Goal: Task Accomplishment & Management: Manage account settings

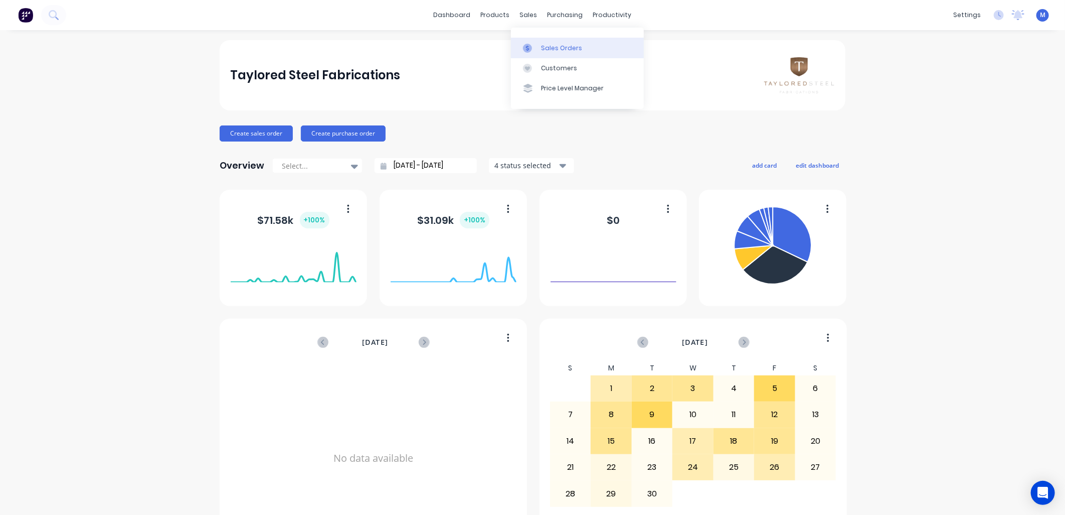
click at [541, 44] on div "Sales Orders" at bounding box center [561, 48] width 41 height 9
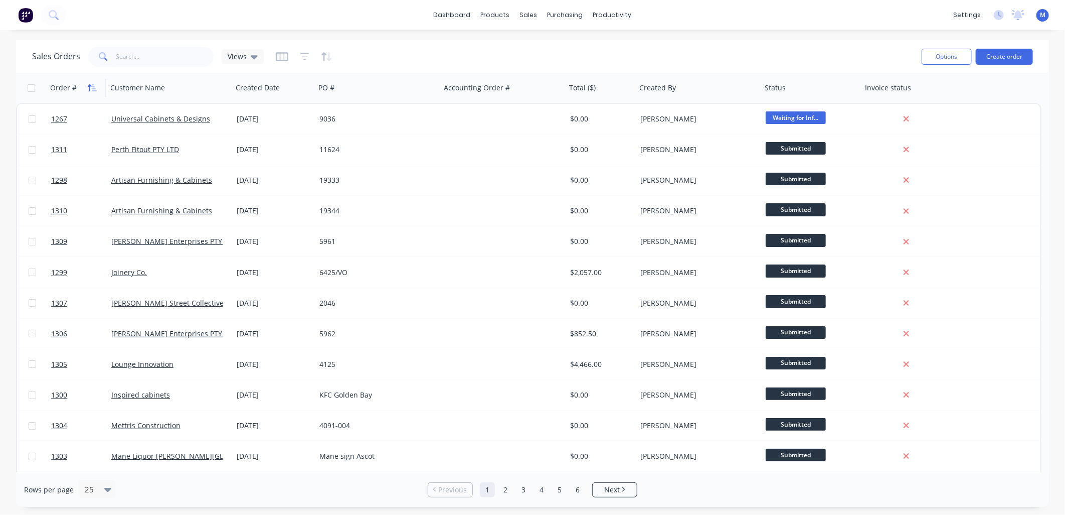
click at [89, 87] on icon "button" at bounding box center [90, 87] width 4 height 7
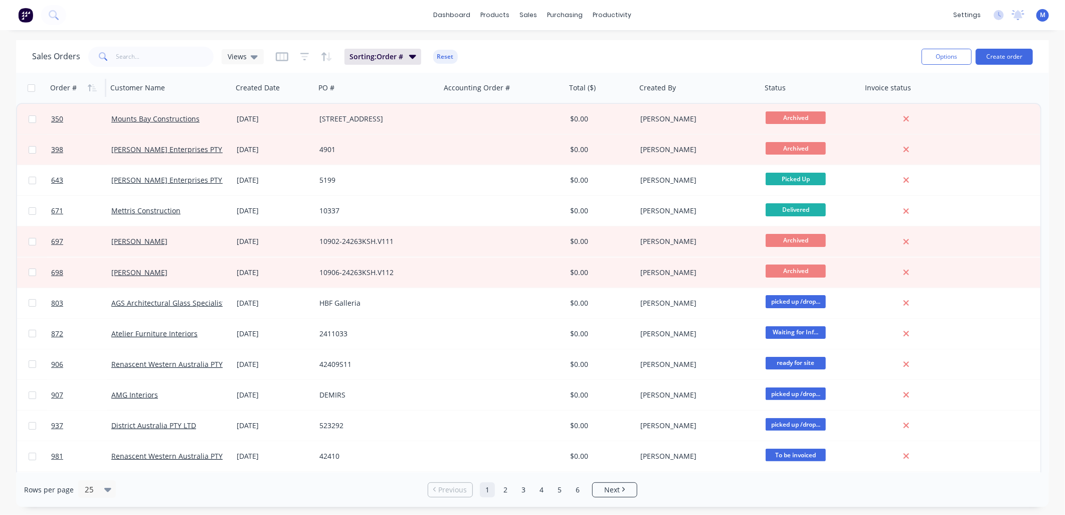
click at [89, 87] on icon "button" at bounding box center [90, 87] width 4 height 7
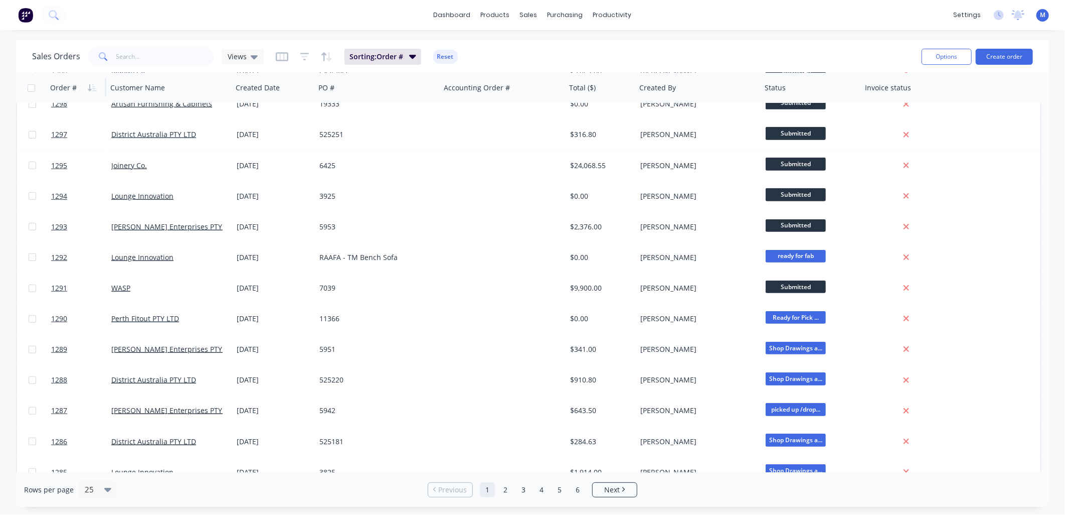
scroll to position [397, 0]
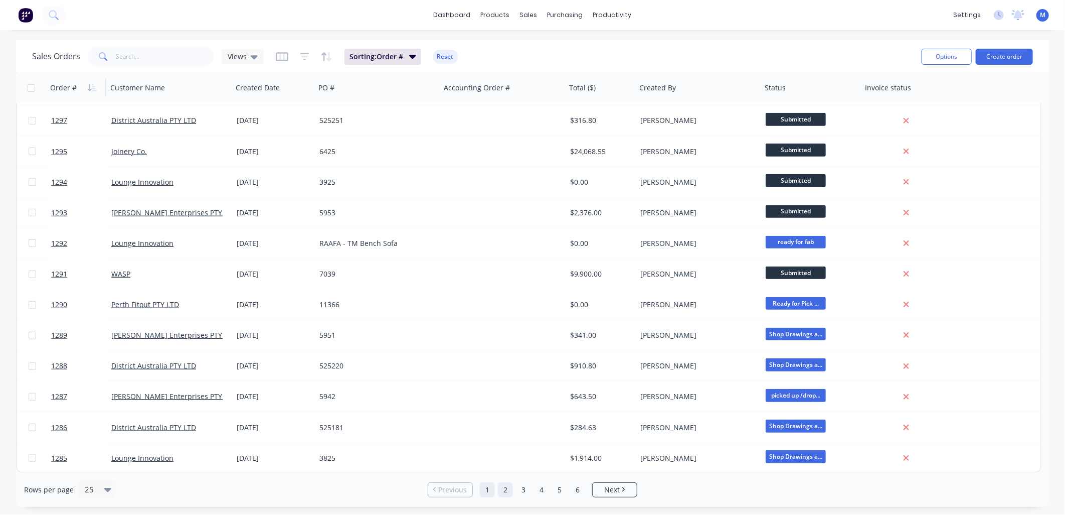
click at [507, 487] on link "2" at bounding box center [505, 489] width 15 height 15
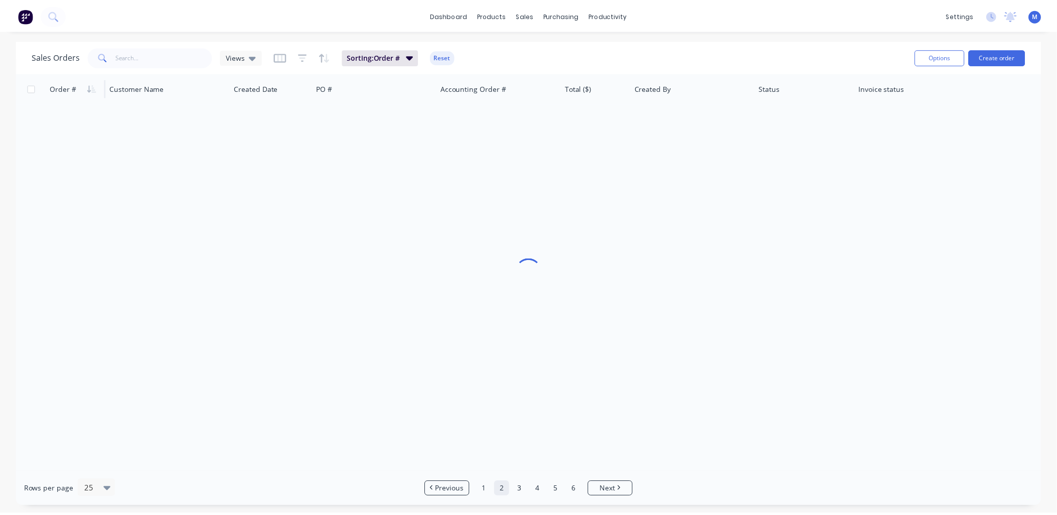
scroll to position [0, 0]
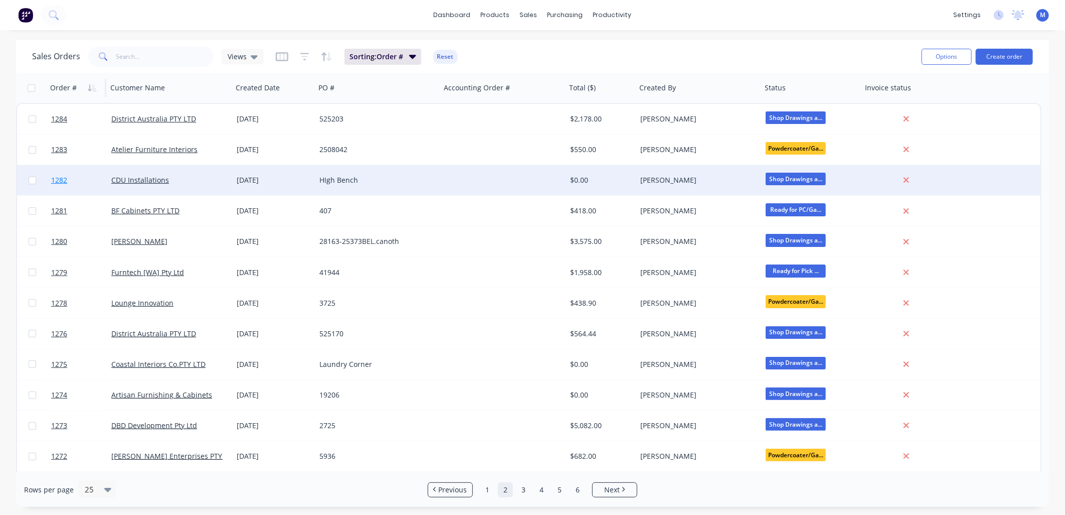
click at [59, 179] on span "1282" at bounding box center [59, 180] width 16 height 10
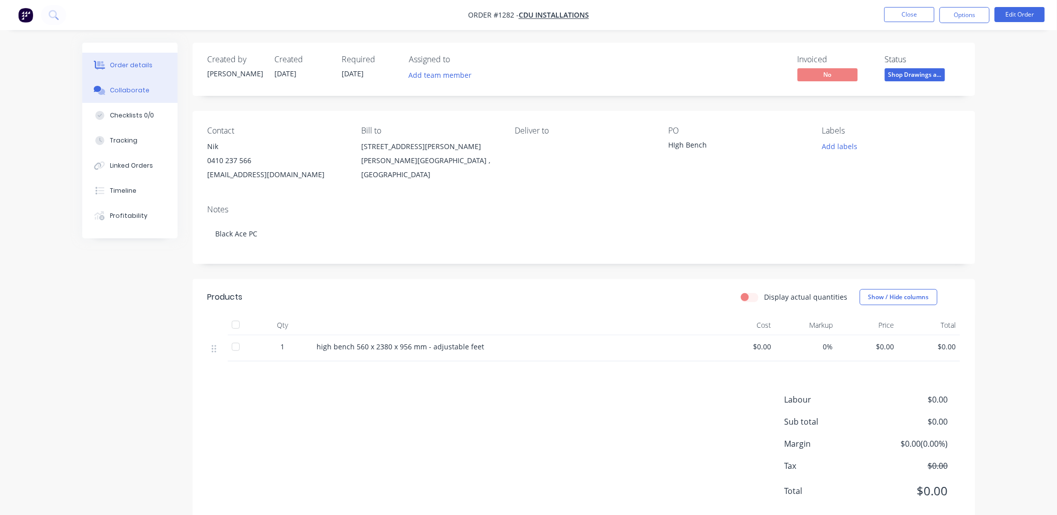
click at [140, 89] on div "Collaborate" at bounding box center [130, 90] width 40 height 9
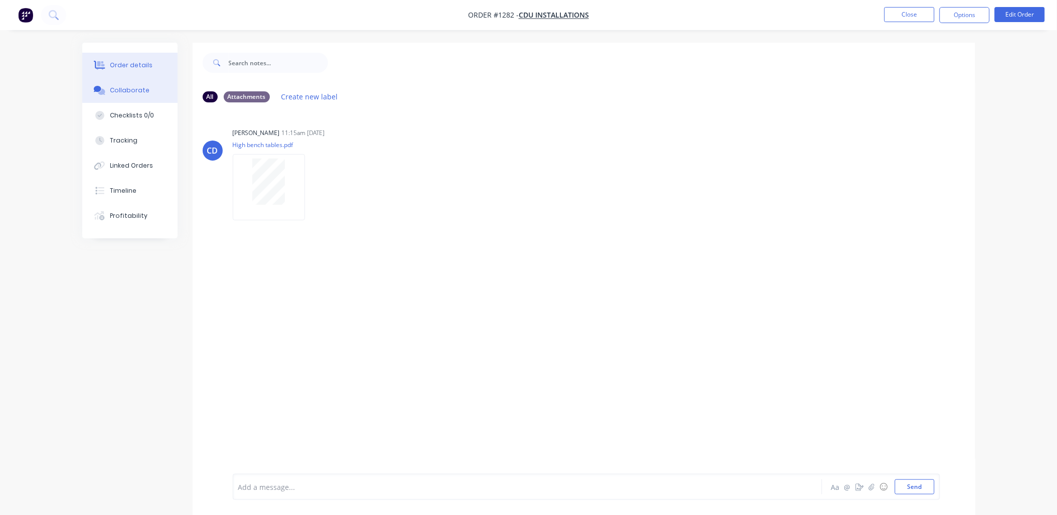
click at [129, 64] on div "Order details" at bounding box center [131, 65] width 43 height 9
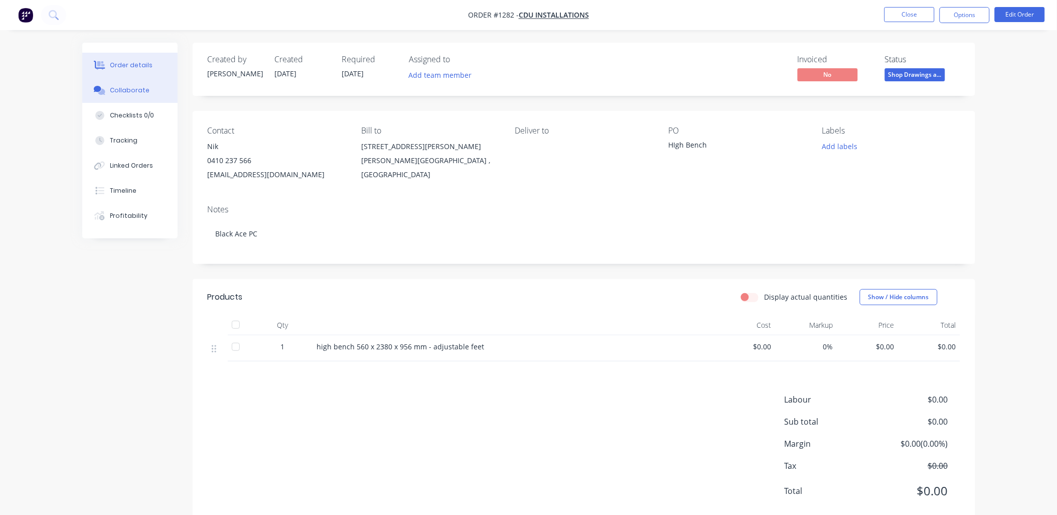
click at [134, 89] on div "Collaborate" at bounding box center [130, 90] width 40 height 9
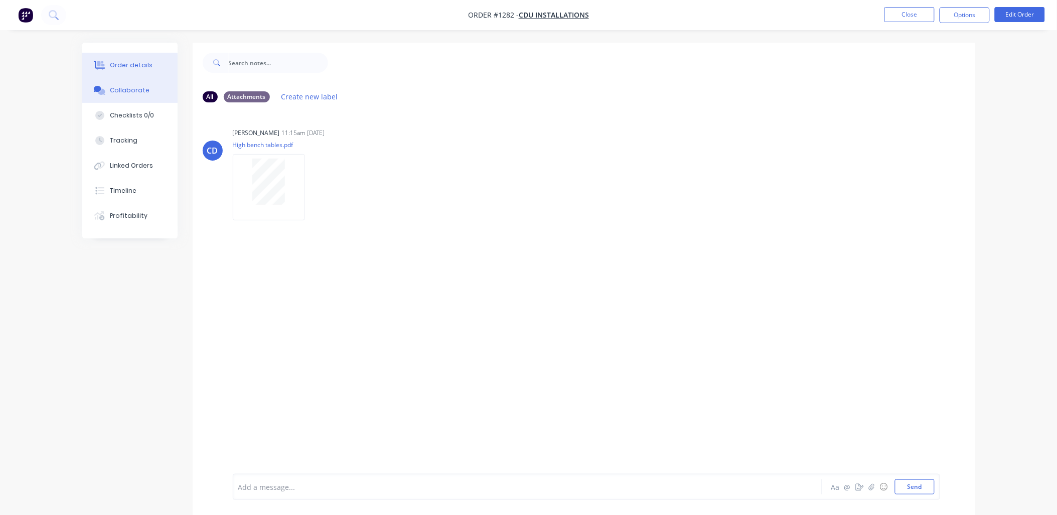
click at [132, 65] on div "Order details" at bounding box center [131, 65] width 43 height 9
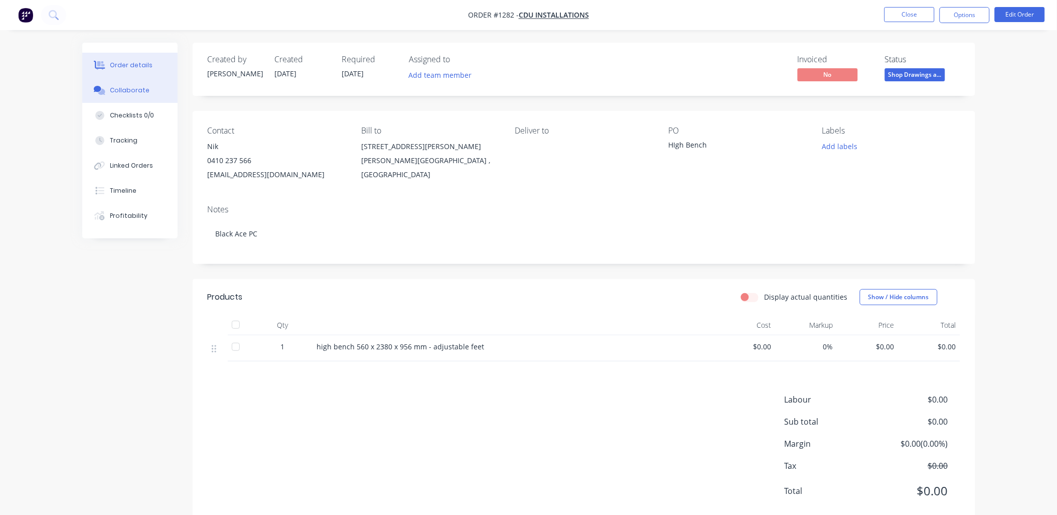
click at [145, 87] on div "Collaborate" at bounding box center [130, 90] width 40 height 9
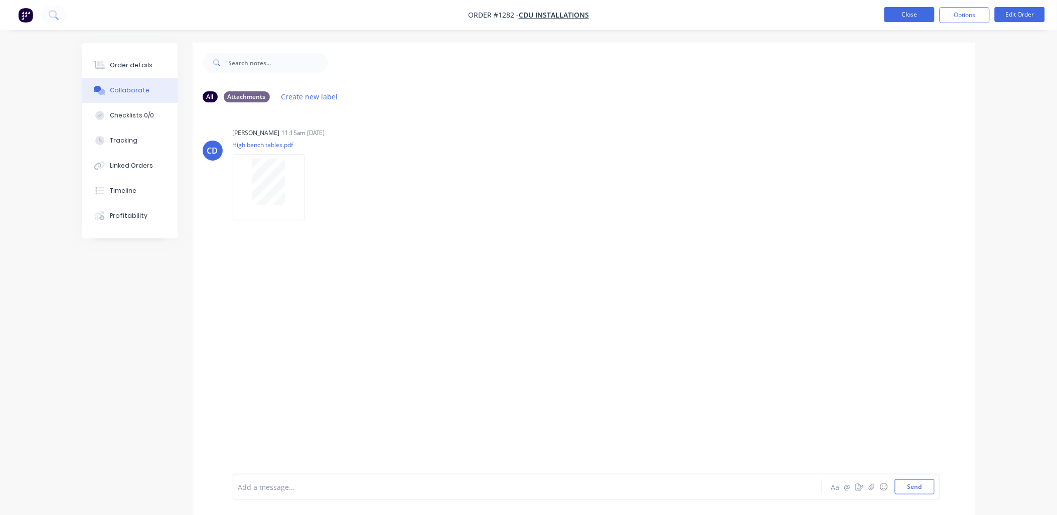
click at [901, 16] on button "Close" at bounding box center [909, 14] width 50 height 15
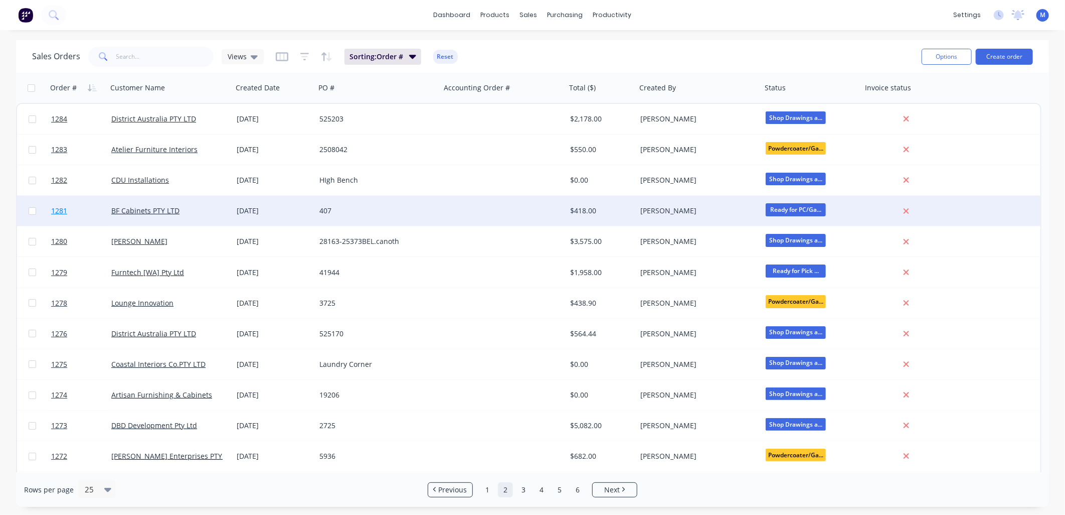
click at [57, 211] on span "1281" at bounding box center [59, 211] width 16 height 10
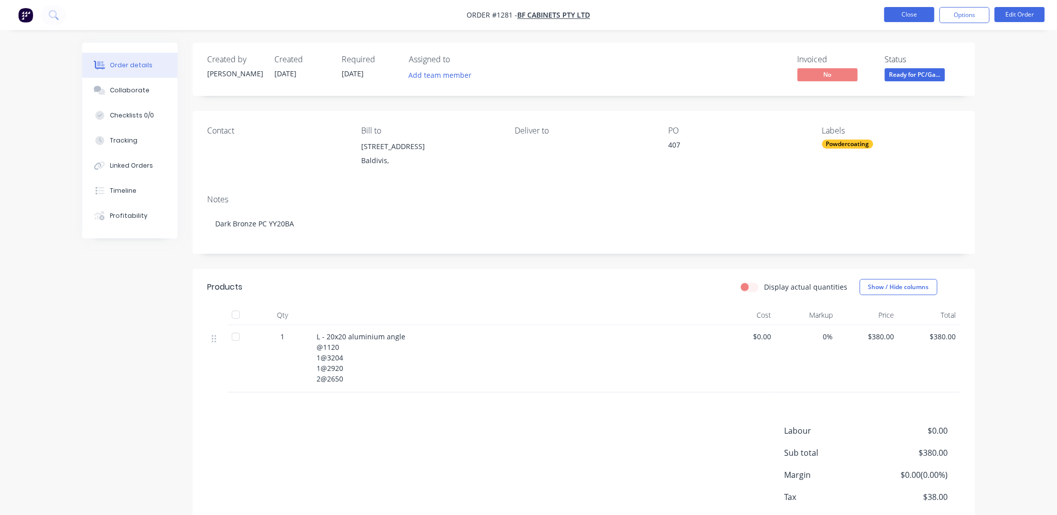
click at [909, 12] on button "Close" at bounding box center [909, 14] width 50 height 15
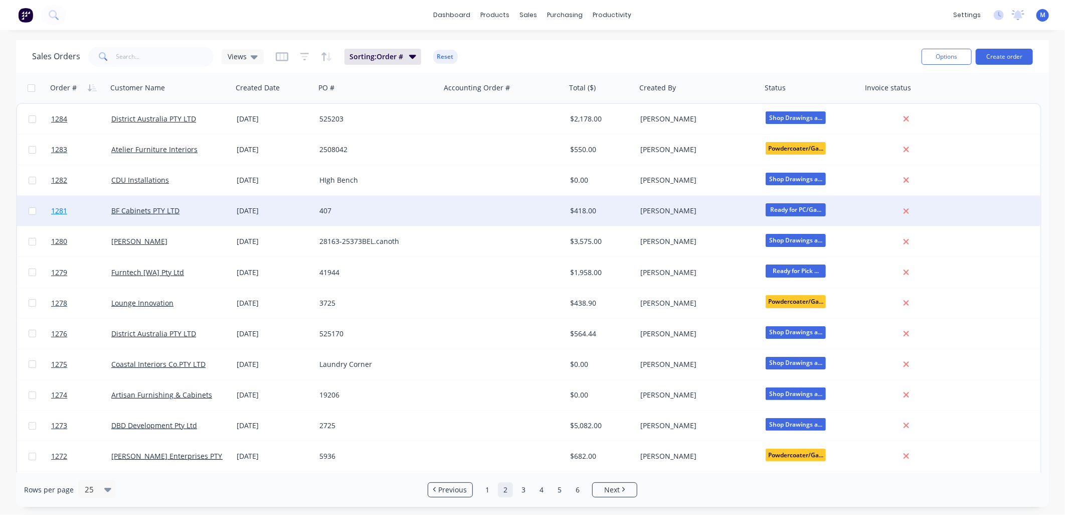
click at [59, 212] on span "1281" at bounding box center [59, 211] width 16 height 10
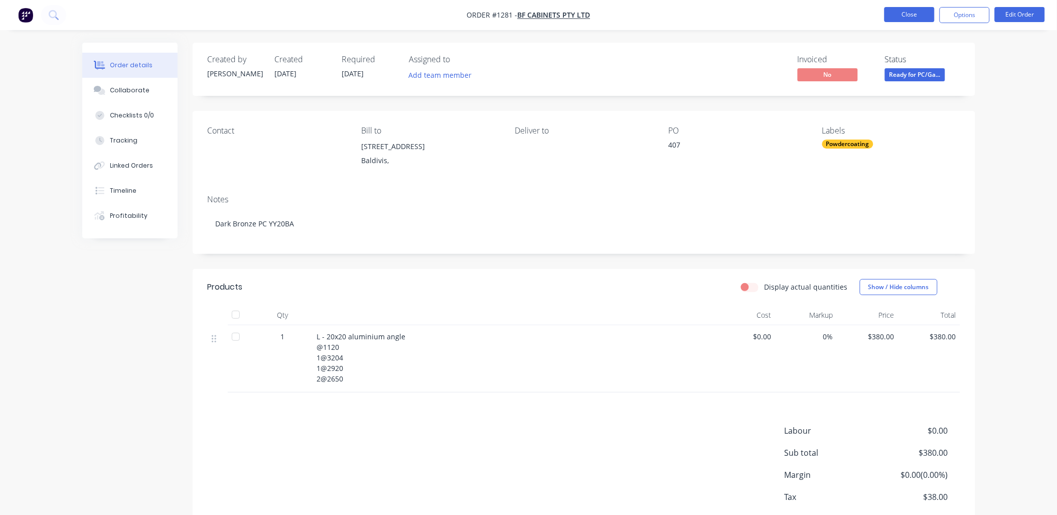
click at [901, 16] on button "Close" at bounding box center [909, 14] width 50 height 15
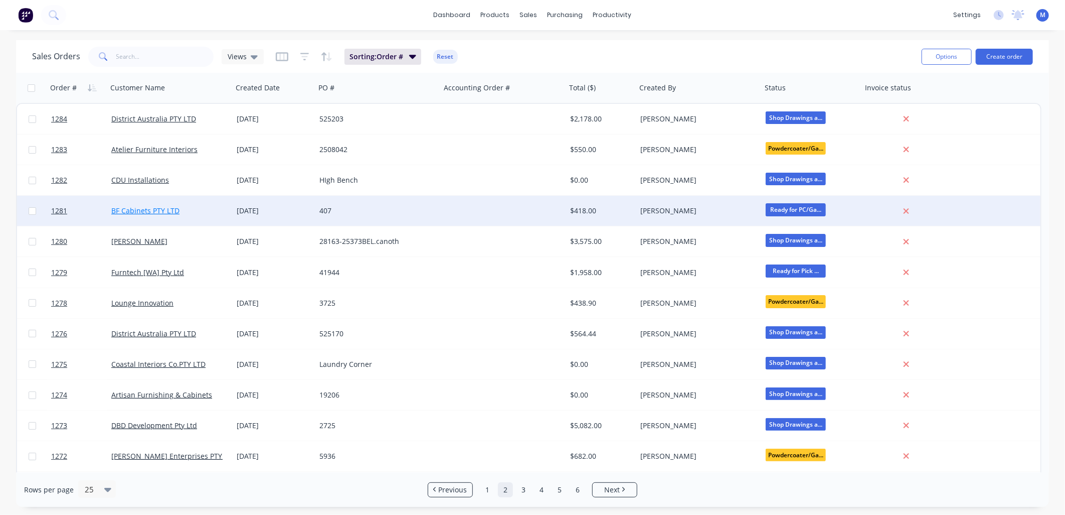
click at [128, 209] on link "BF Cabinets PTY LTD" at bounding box center [145, 211] width 68 height 10
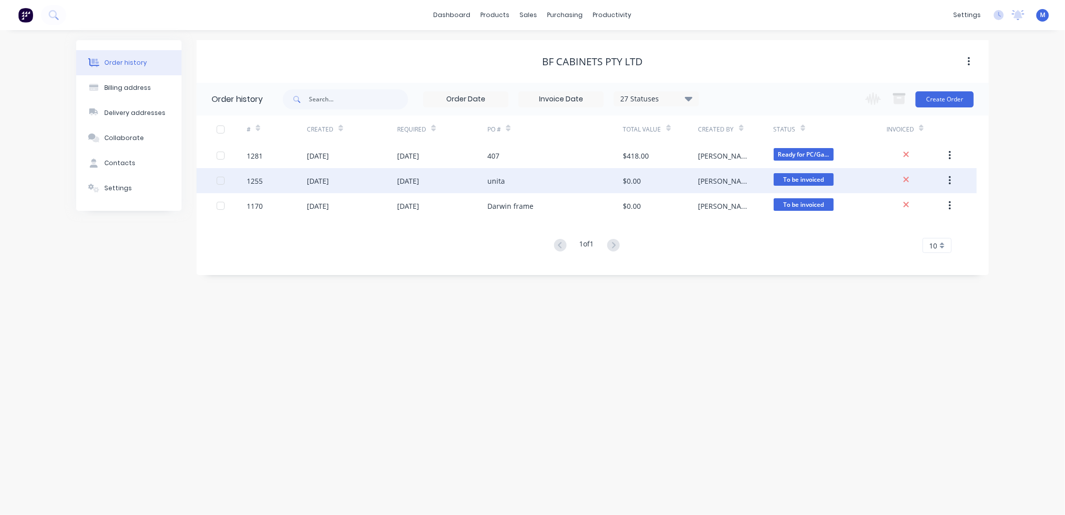
click at [406, 178] on div "[DATE]" at bounding box center [408, 181] width 22 height 11
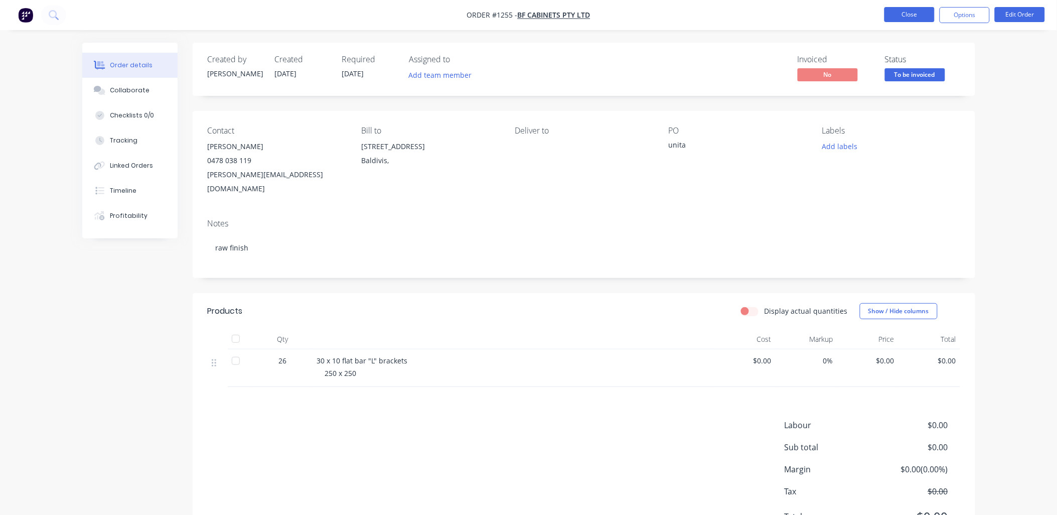
click at [909, 20] on button "Close" at bounding box center [909, 14] width 50 height 15
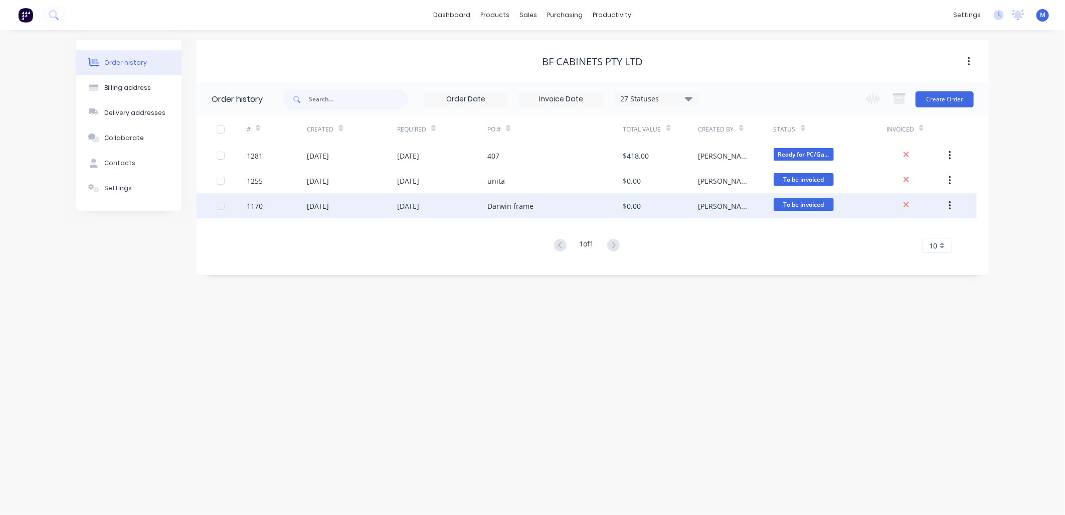
click at [329, 202] on div "[DATE]" at bounding box center [318, 206] width 22 height 11
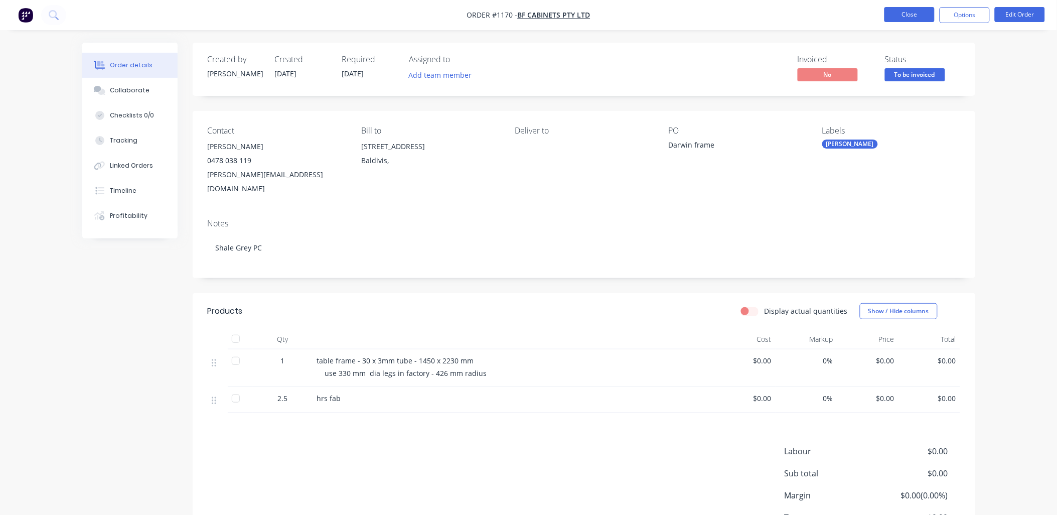
click at [903, 15] on button "Close" at bounding box center [909, 14] width 50 height 15
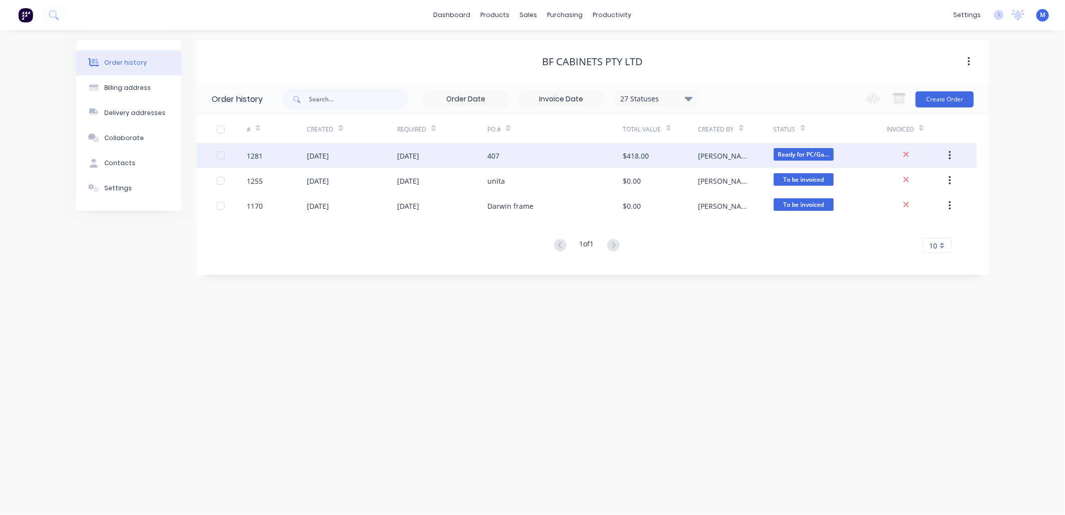
click at [419, 154] on div "[DATE]" at bounding box center [408, 155] width 22 height 11
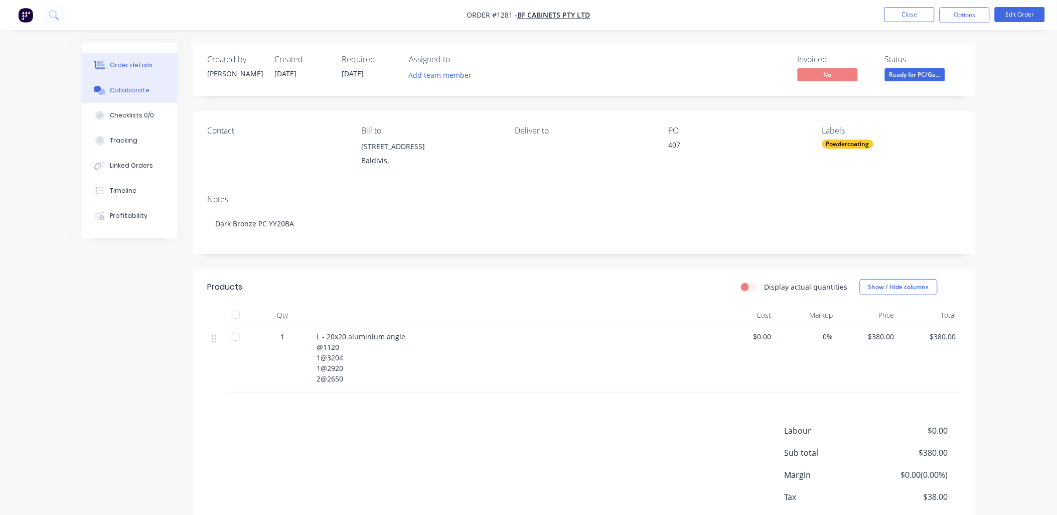
click at [137, 87] on div "Collaborate" at bounding box center [130, 90] width 40 height 9
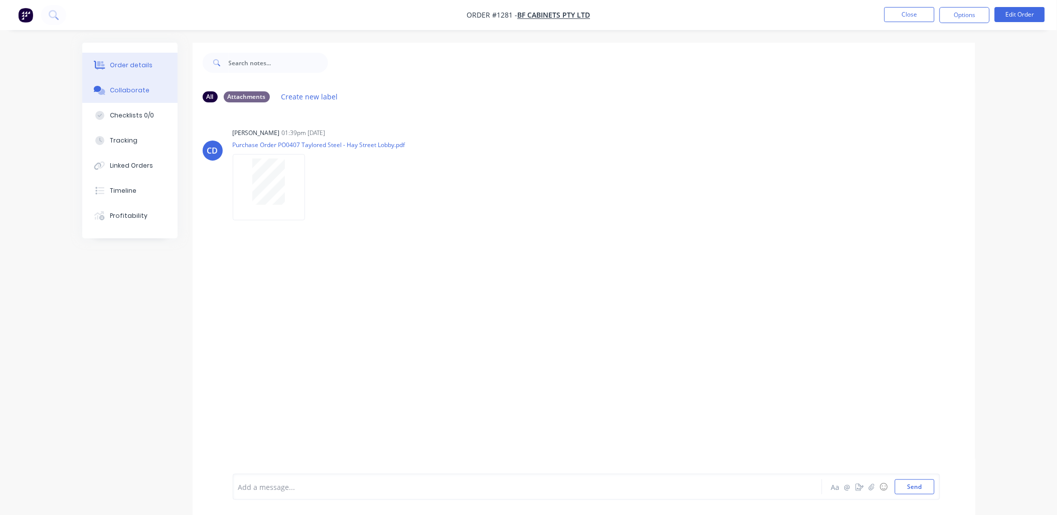
click at [123, 64] on div "Order details" at bounding box center [131, 65] width 43 height 9
